Goal: Information Seeking & Learning: Find specific fact

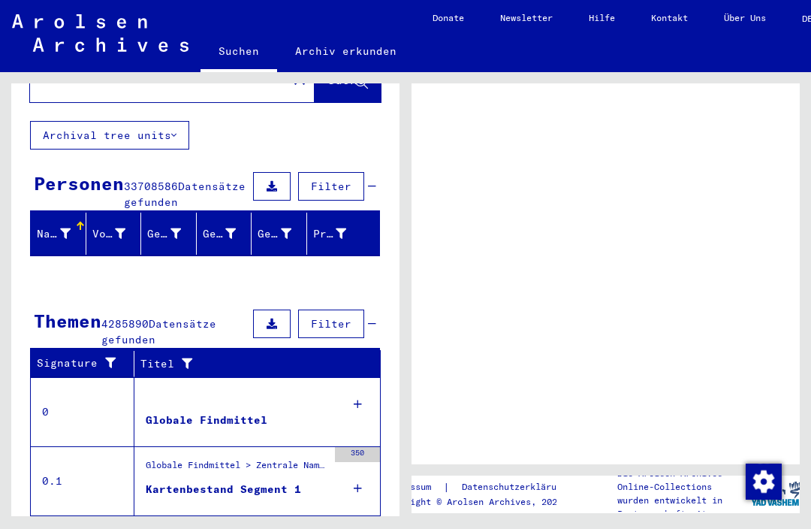
scroll to position [6, 59]
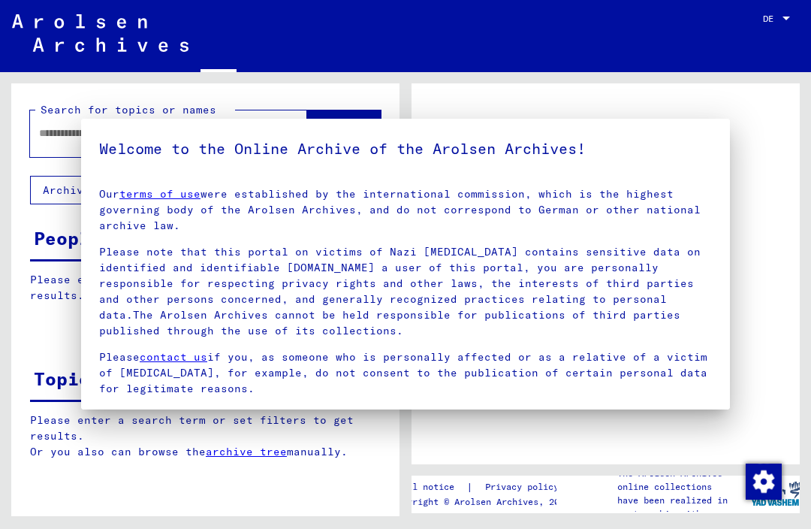
type input "**********"
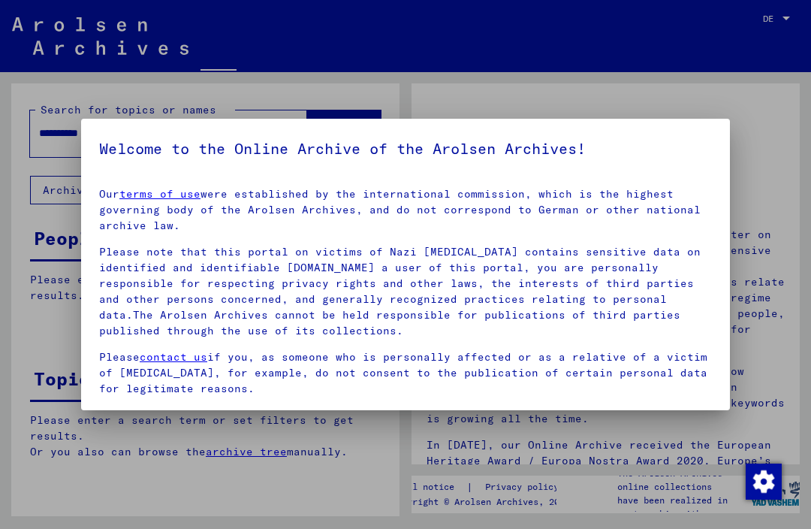
click at [608, 19] on div at bounding box center [405, 264] width 811 height 529
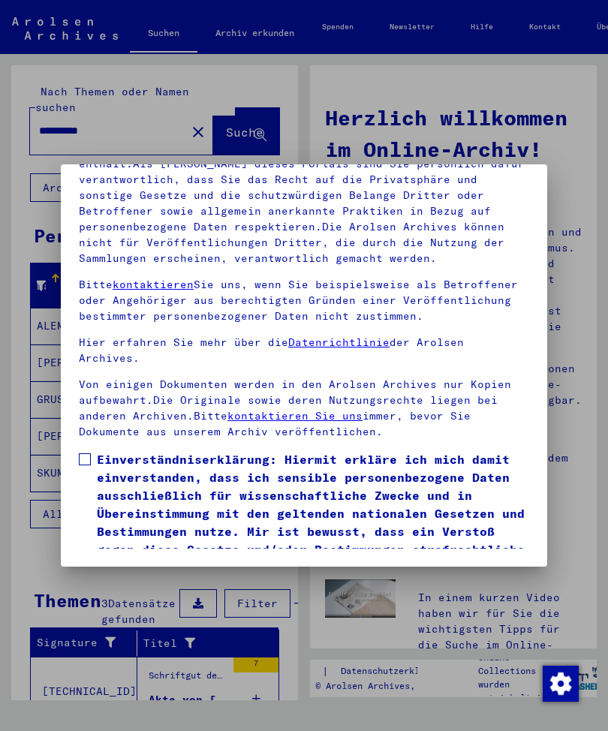
scroll to position [204, 0]
click at [89, 454] on span at bounding box center [85, 460] width 12 height 12
click at [151, 584] on button "Ich stimme zu" at bounding box center [135, 598] width 113 height 29
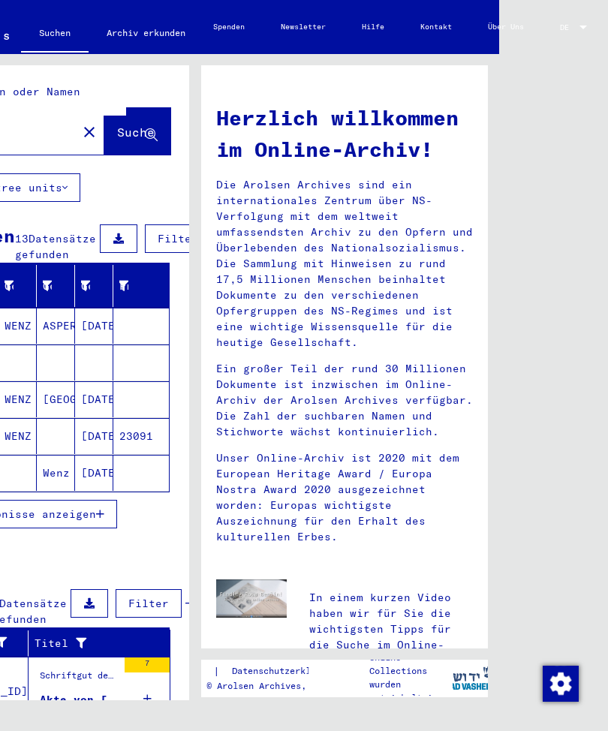
scroll to position [0, 121]
click at [578, 23] on div at bounding box center [584, 27] width 14 height 8
click at [557, 26] on span "English" at bounding box center [549, 28] width 32 height 10
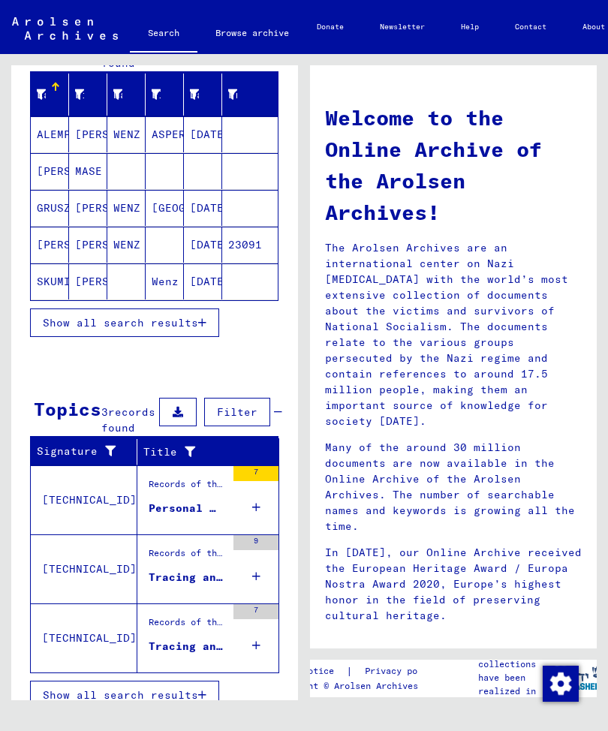
scroll to position [175, 0]
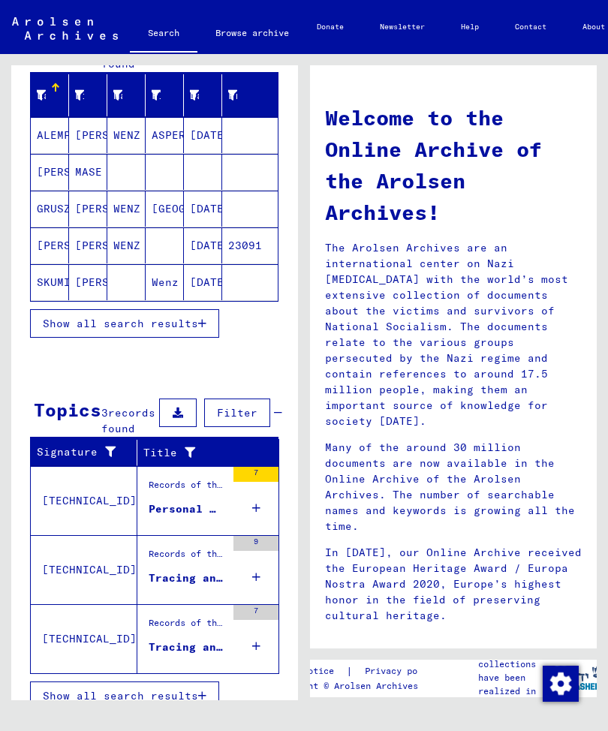
click at [250, 520] on div "7" at bounding box center [256, 501] width 45 height 68
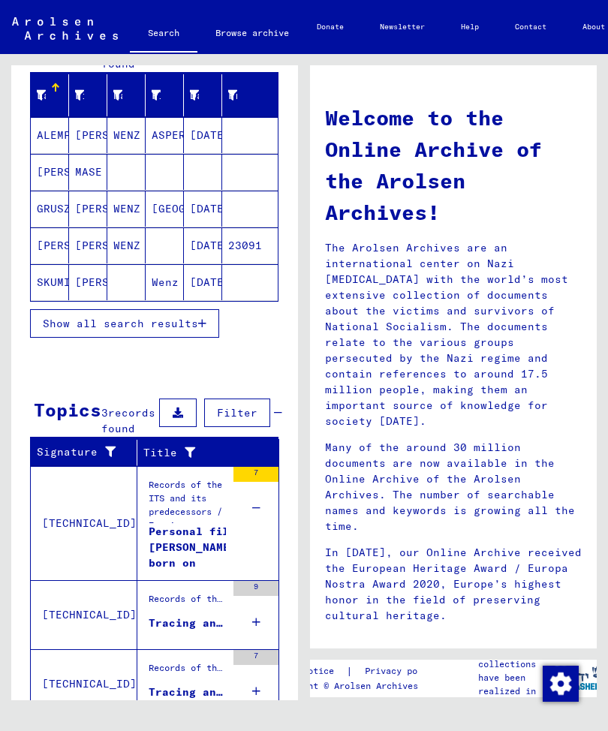
click at [261, 638] on div "9" at bounding box center [256, 615] width 45 height 68
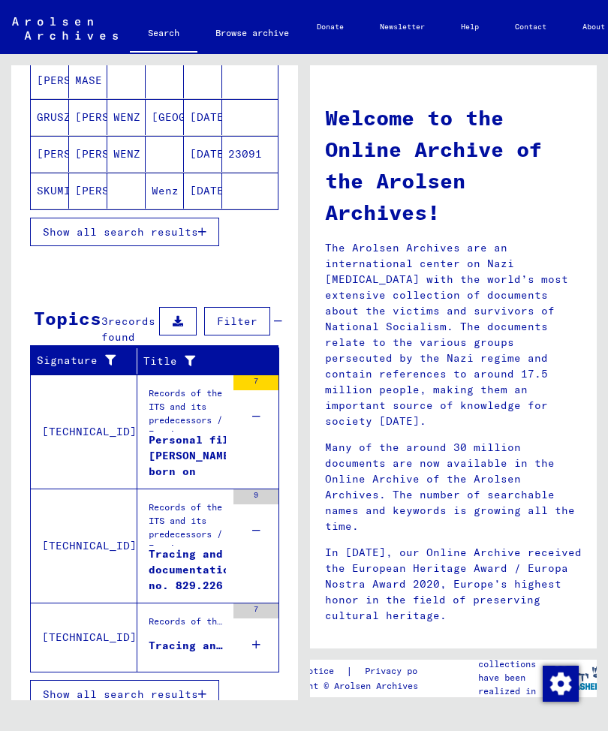
scroll to position [265, 0]
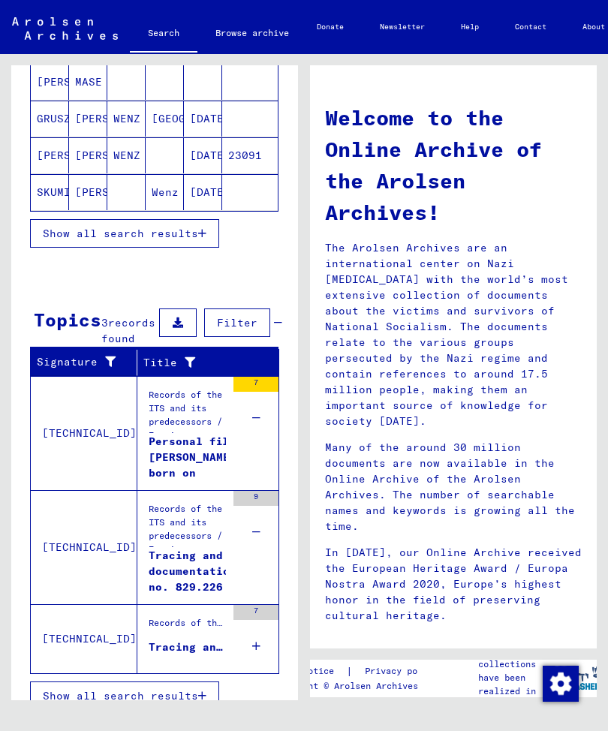
click at [258, 661] on icon at bounding box center [256, 646] width 8 height 53
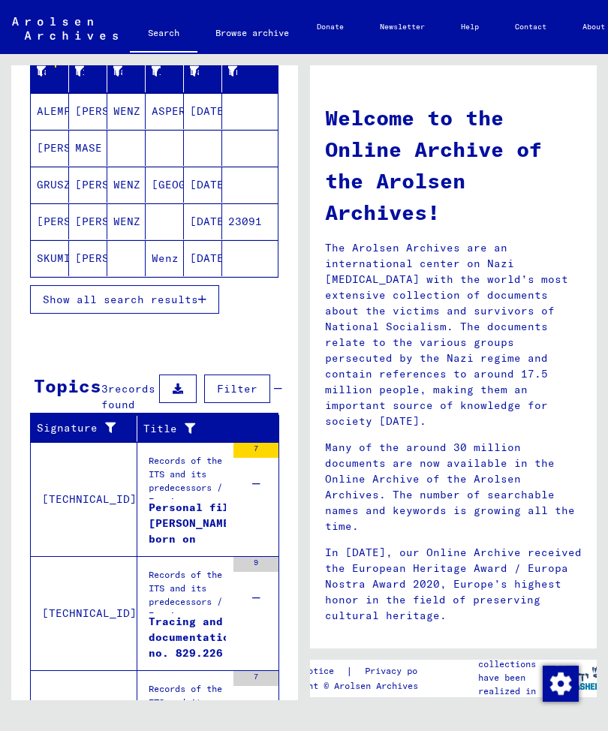
scroll to position [197, 0]
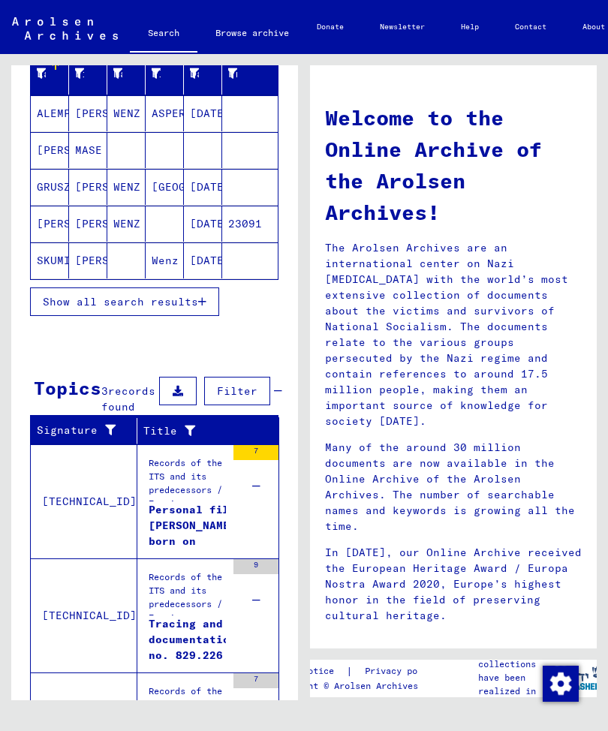
click at [124, 216] on mat-cell "WENZ" at bounding box center [126, 224] width 38 height 36
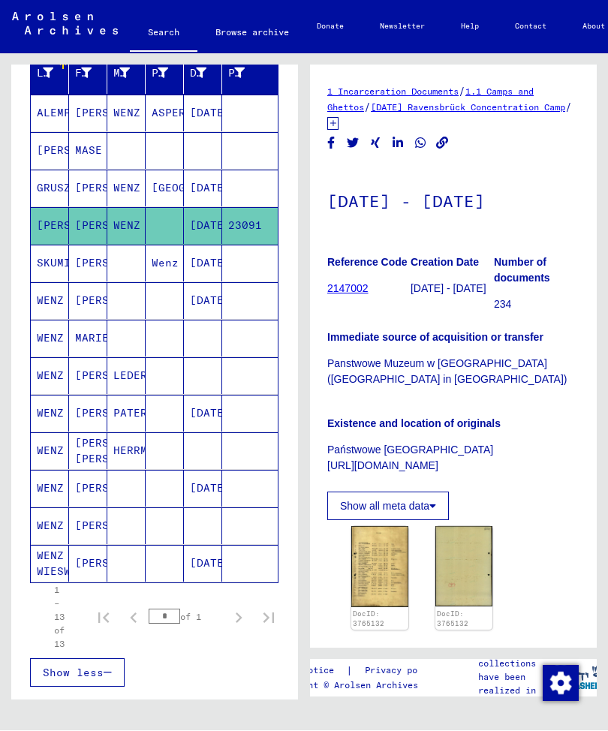
scroll to position [0, 2]
click at [198, 217] on mat-cell "03/22/1914" at bounding box center [203, 226] width 38 height 37
click at [89, 222] on mat-cell "MARIA" at bounding box center [88, 226] width 38 height 37
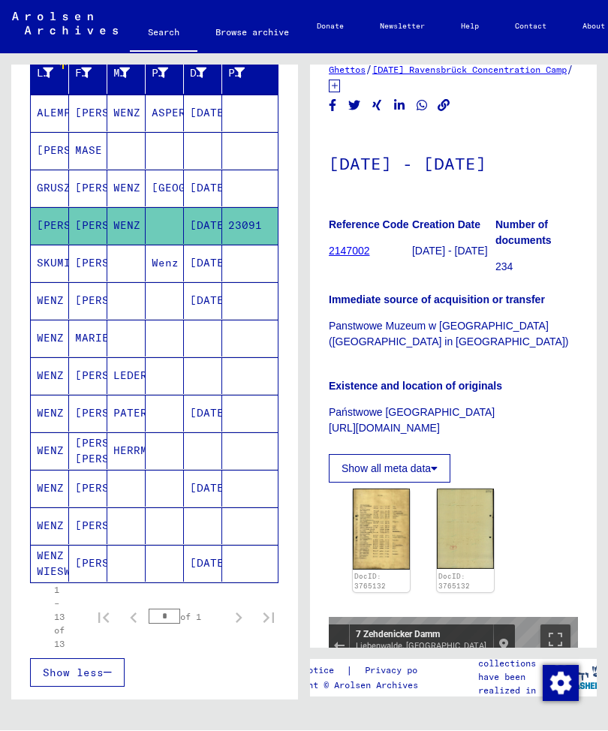
scroll to position [36, 0]
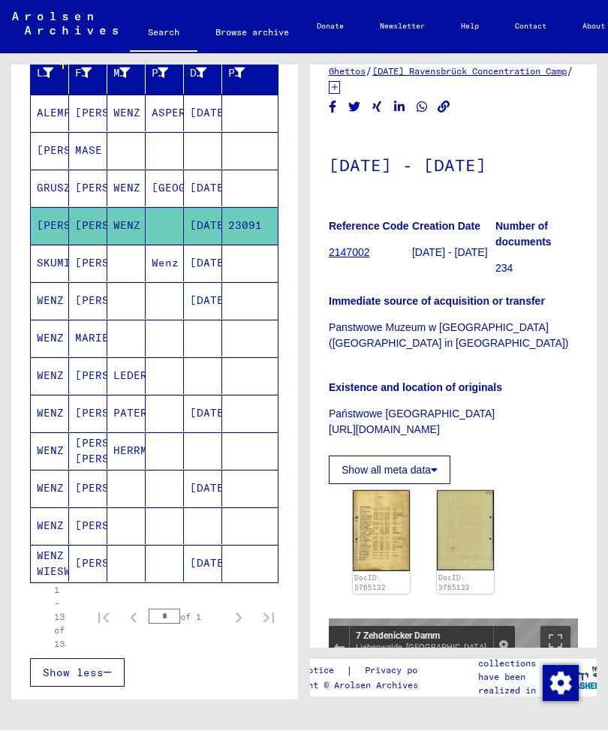
click at [383, 524] on img at bounding box center [381, 531] width 57 height 81
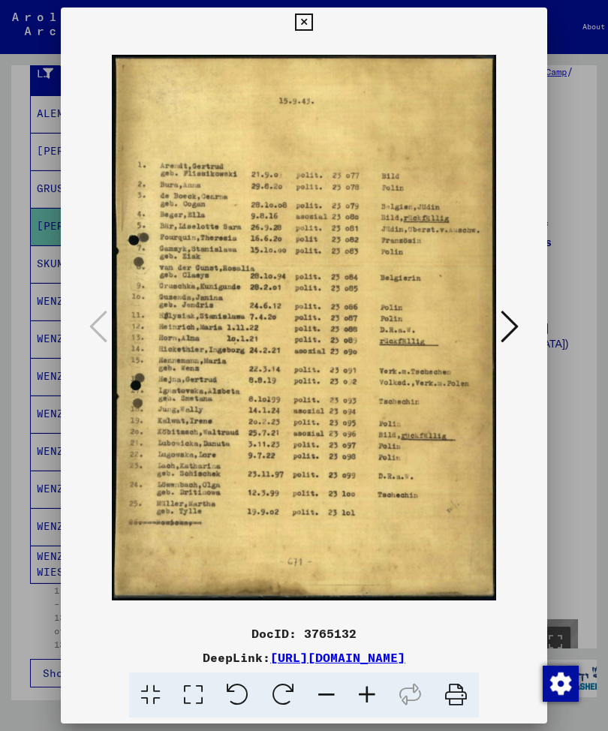
click at [511, 328] on icon at bounding box center [510, 327] width 18 height 36
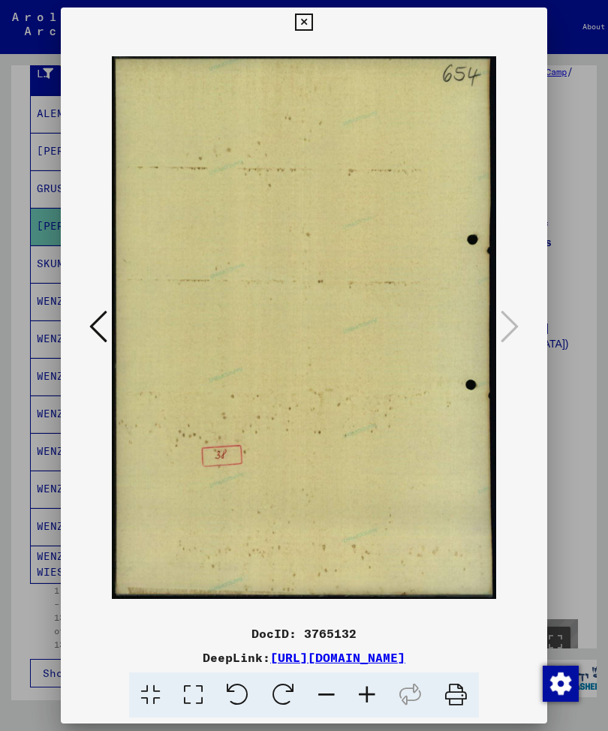
click at [100, 320] on icon at bounding box center [98, 327] width 18 height 36
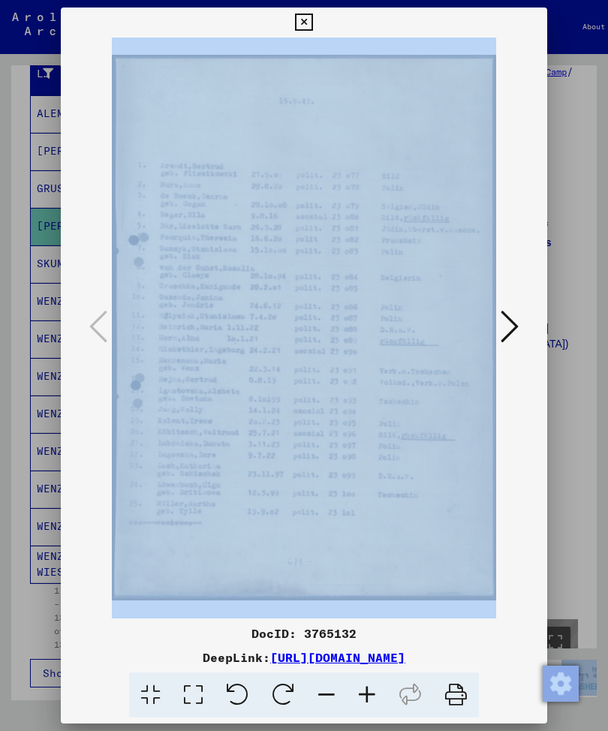
click at [360, 394] on img at bounding box center [304, 328] width 385 height 581
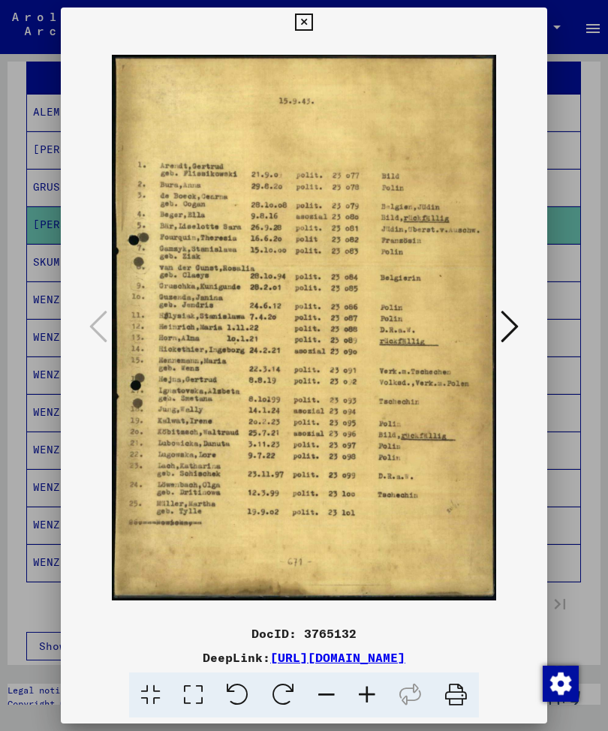
scroll to position [0, 0]
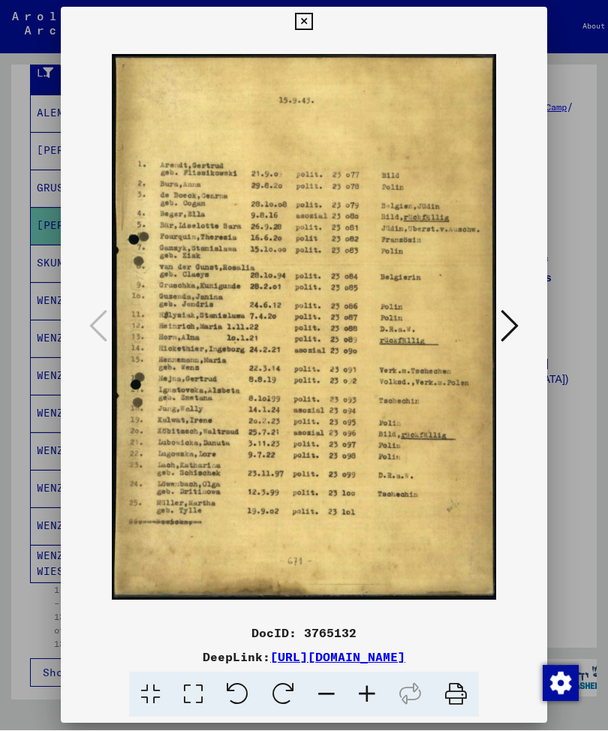
click at [312, 17] on icon at bounding box center [303, 23] width 17 height 18
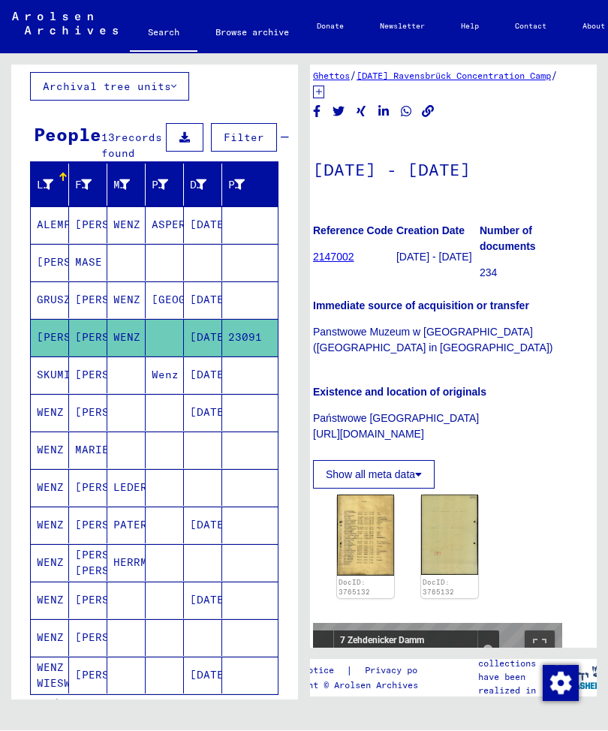
scroll to position [32, 17]
click at [420, 476] on icon at bounding box center [418, 475] width 7 height 11
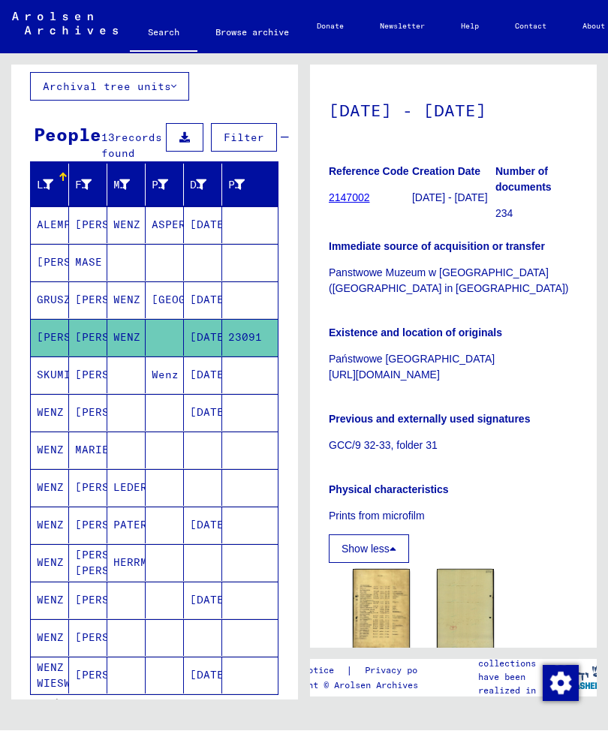
scroll to position [89, 0]
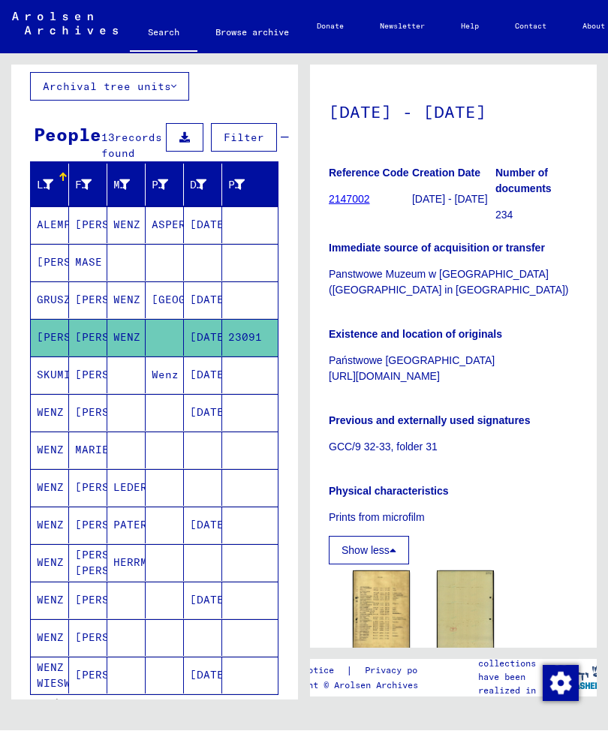
click at [499, 366] on p "Państwowe Muzeum Auschwitz-Birkenau http://auschwitz.org/en/" at bounding box center [453, 370] width 249 height 32
click at [416, 379] on p "Państwowe Muzeum Auschwitz-Birkenau http://auschwitz.org/en/" at bounding box center [453, 370] width 249 height 32
click at [439, 391] on div "Reference Code 2147002 Creation Date 1943-08-30 - 1943-12-31 Number of document…" at bounding box center [453, 360] width 249 height 410
click at [415, 352] on div "Existence and location of originals Państwowe Muzeum Auschwitz-Birkenau http://…" at bounding box center [453, 347] width 249 height 76
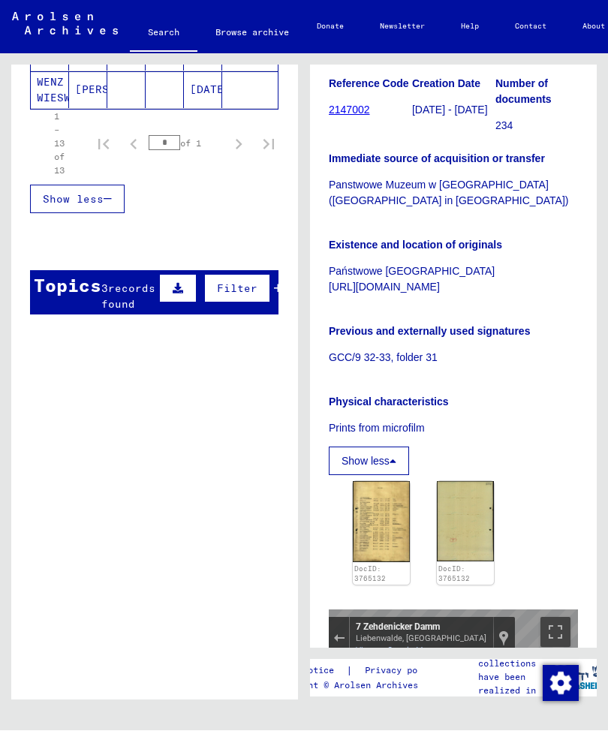
scroll to position [670, 0]
click at [262, 304] on button "Filter" at bounding box center [237, 290] width 66 height 29
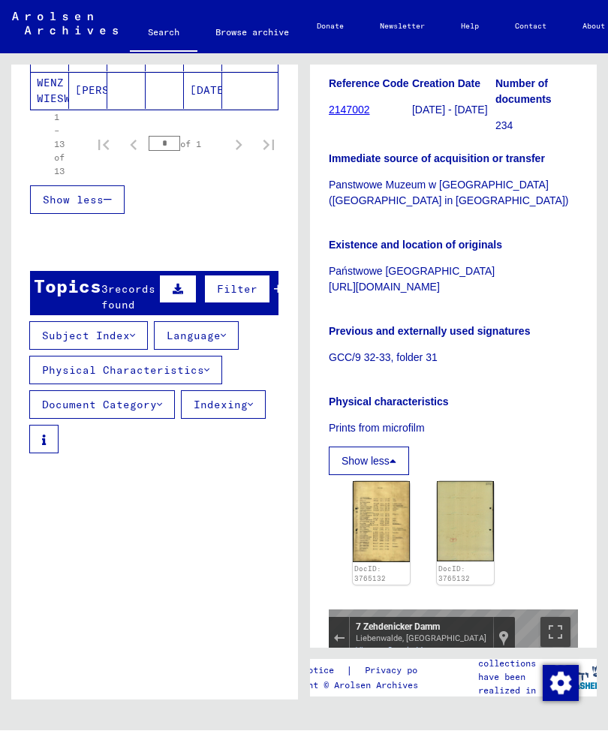
click at [603, 658] on div "1 Incarceration Documents / 1.1 Camps and Ghettos / 1.1.35 Ravensbrück Concentr…" at bounding box center [457, 377] width 304 height 647
click at [274, 295] on icon at bounding box center [278, 290] width 8 height 11
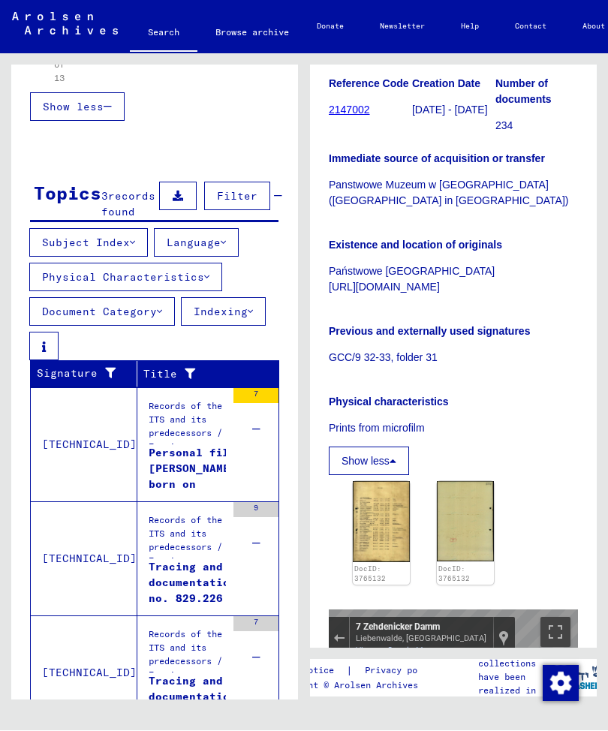
scroll to position [766, 0]
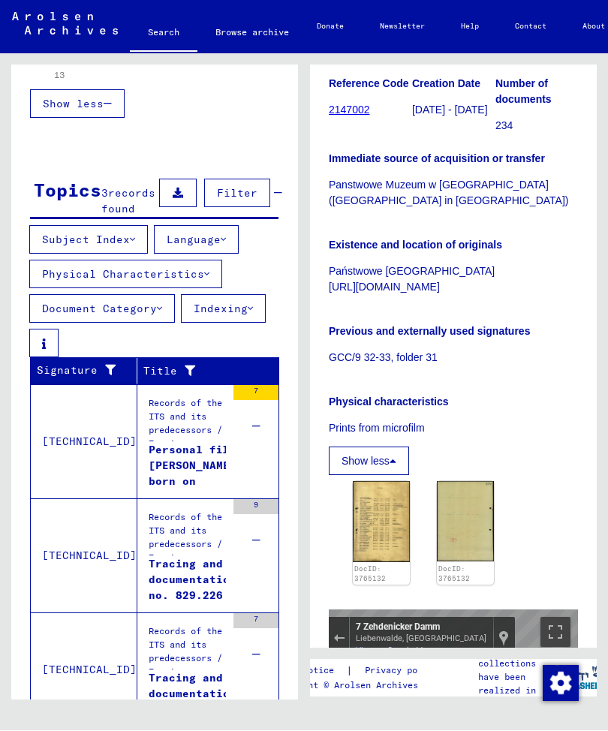
click at [243, 496] on td "Records of the ITS and its predecessors / Inquiry processing / Searching for mi…" at bounding box center [207, 442] width 141 height 114
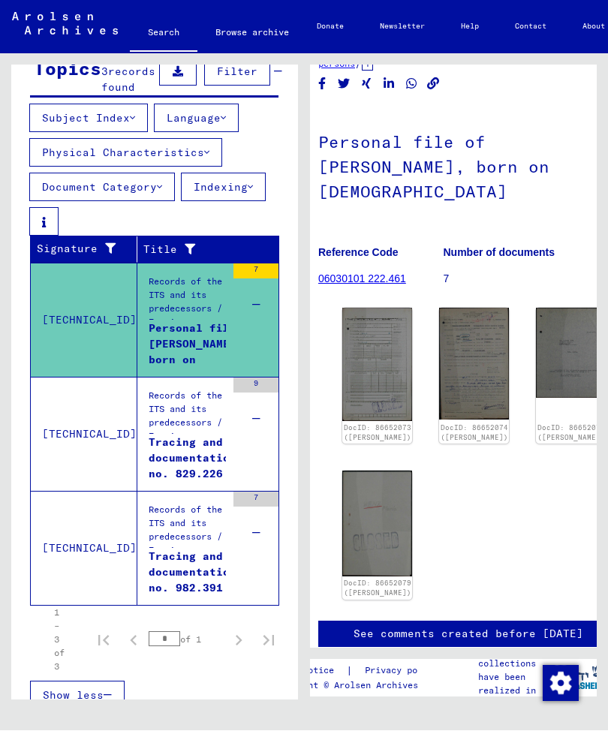
scroll to position [38, 13]
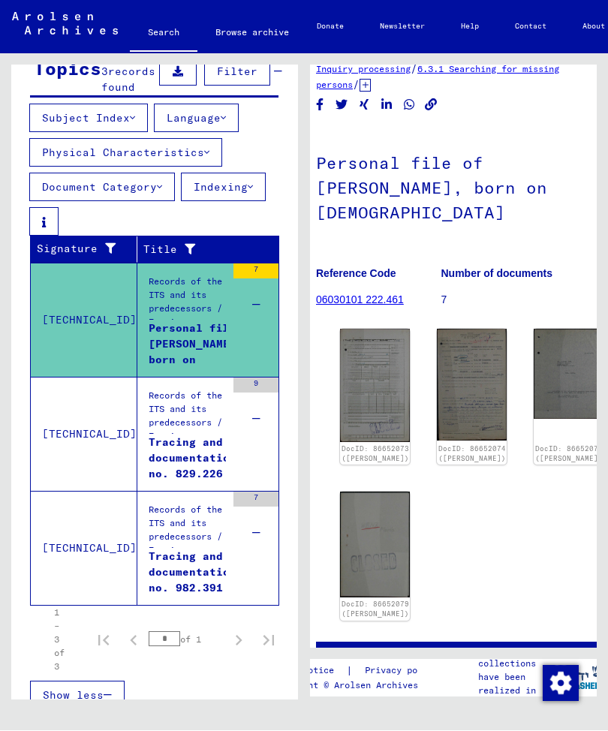
click at [357, 445] on link "DocID: 86652073 ([PERSON_NAME])" at bounding box center [376, 454] width 68 height 19
click at [360, 361] on img at bounding box center [375, 386] width 70 height 113
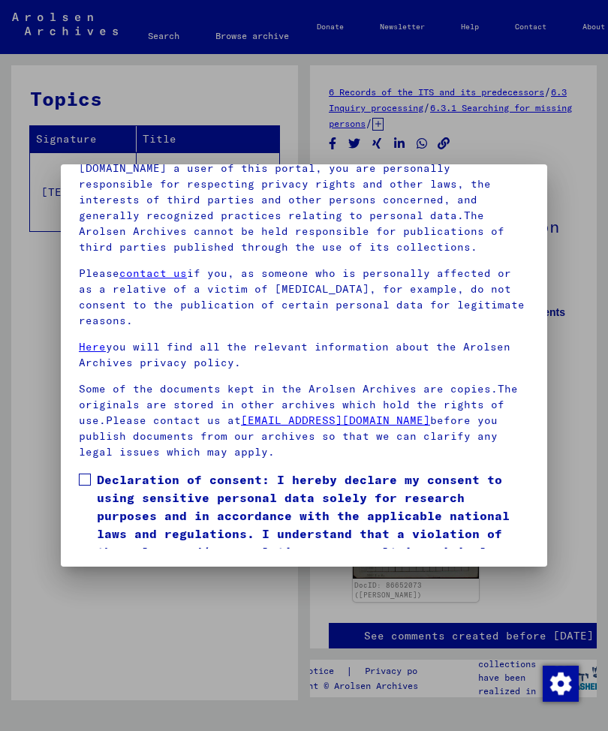
scroll to position [204, 0]
click at [92, 471] on label "Declaration of consent: I hereby declare my consent to using sensitive personal…" at bounding box center [304, 525] width 451 height 108
click at [132, 587] on button "I agree" at bounding box center [115, 601] width 73 height 29
